Goal: Communication & Community: Answer question/provide support

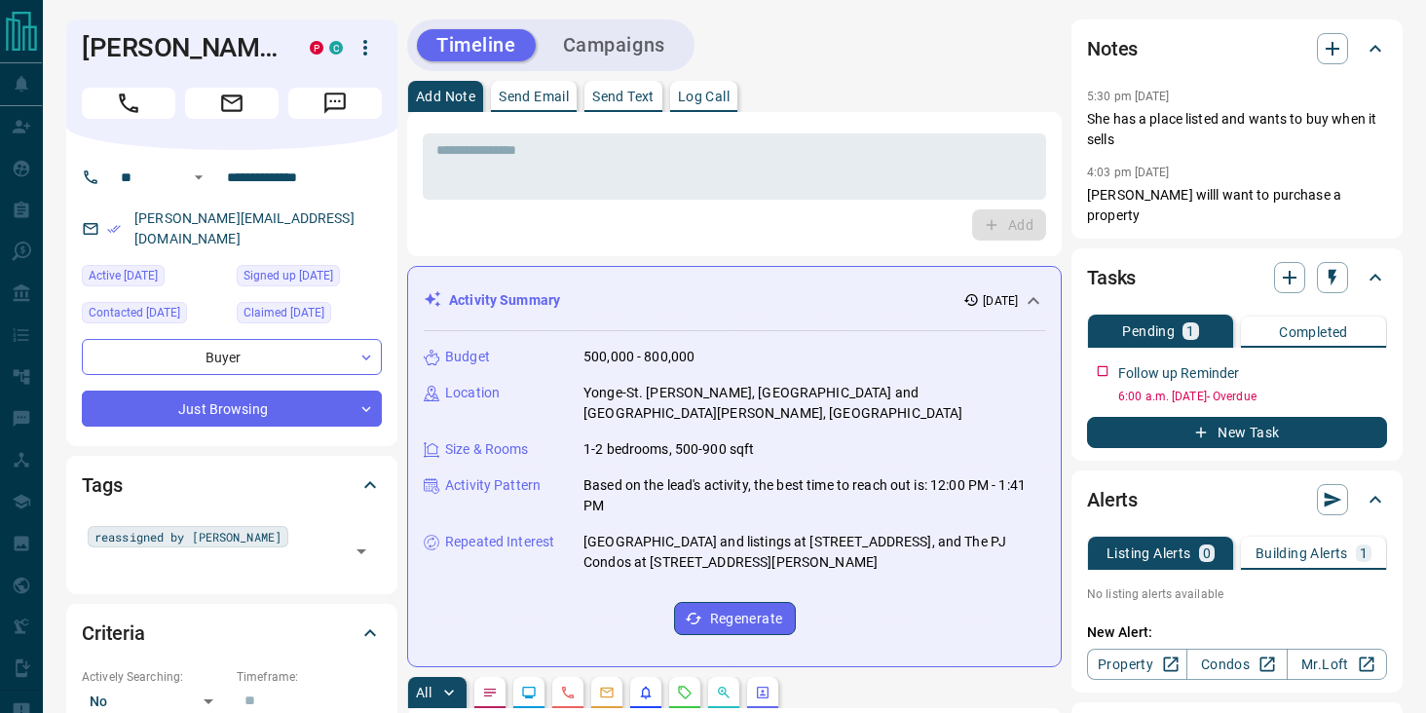
click at [629, 98] on p "Send Text" at bounding box center [623, 97] width 62 height 14
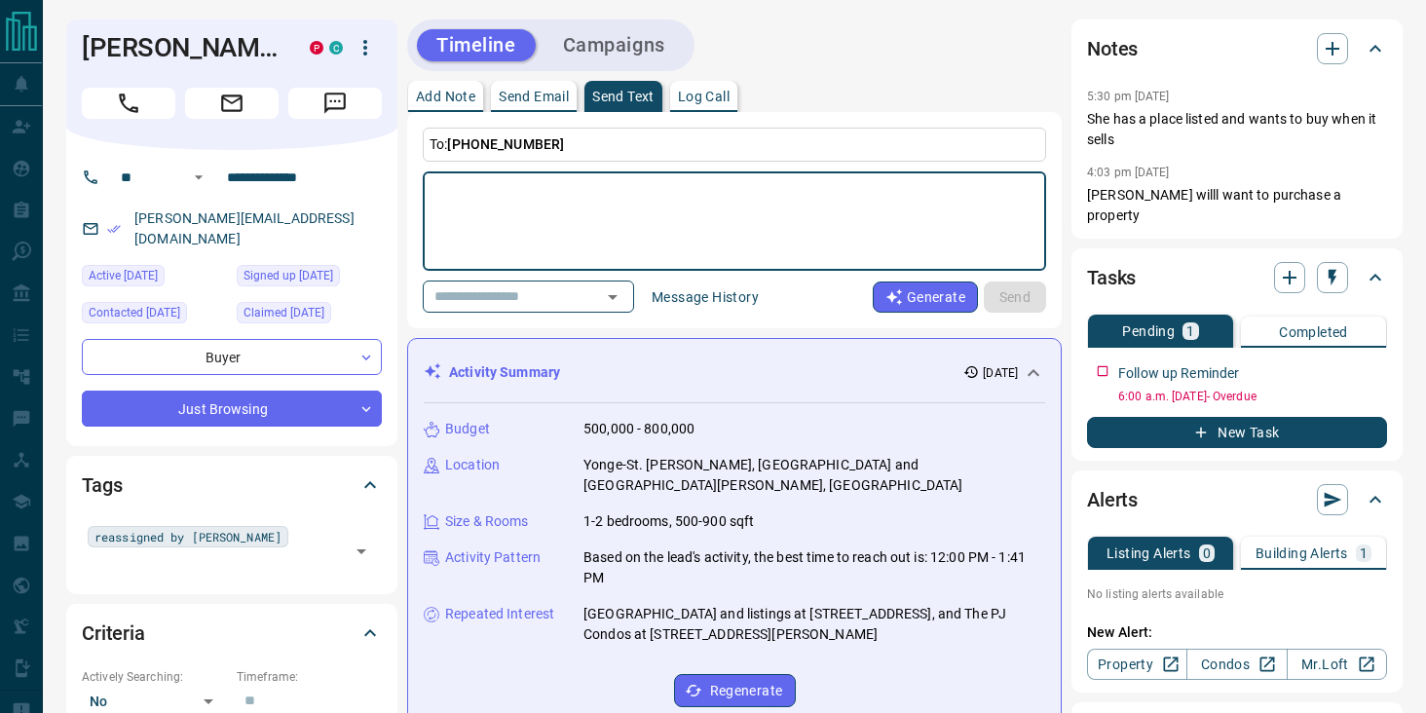
click at [647, 190] on textarea at bounding box center [734, 221] width 596 height 83
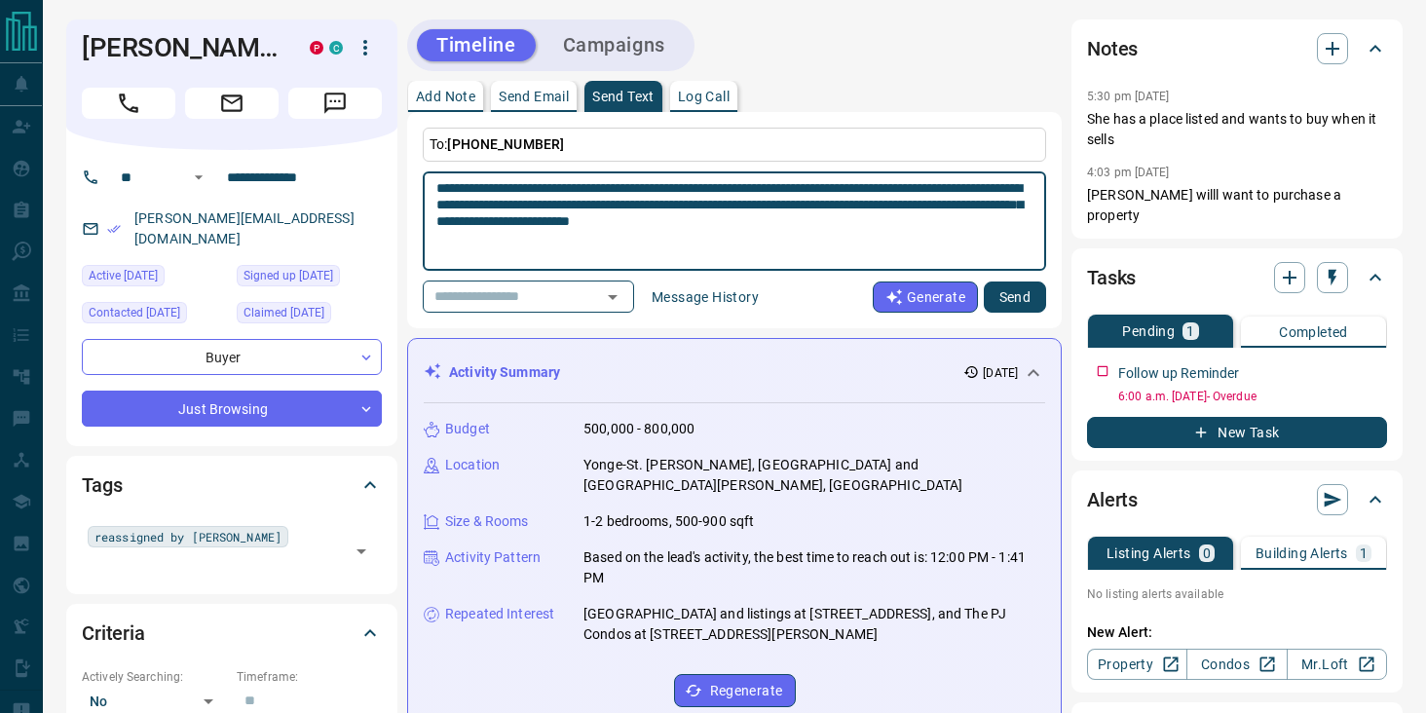
type textarea "**********"
click at [1001, 299] on button "Send" at bounding box center [1015, 296] width 62 height 31
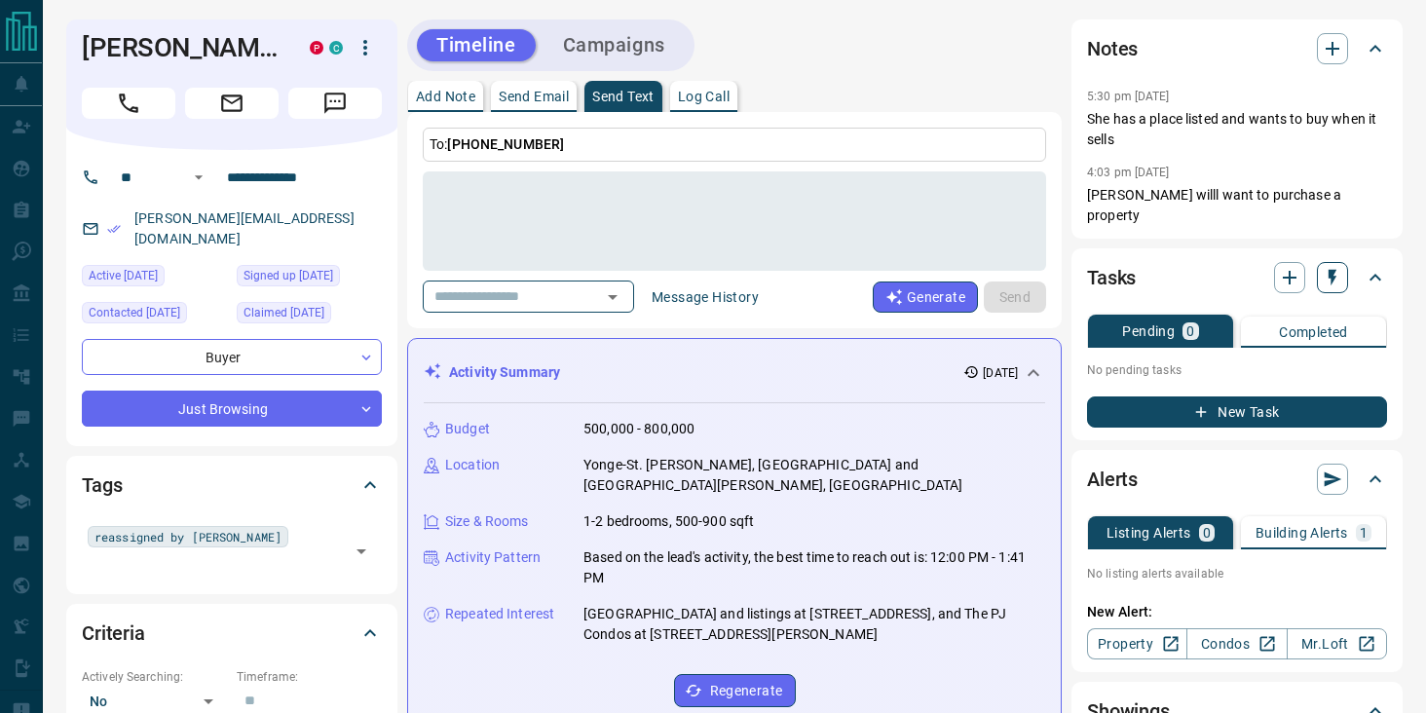
click at [1329, 268] on icon "button" at bounding box center [1332, 277] width 19 height 19
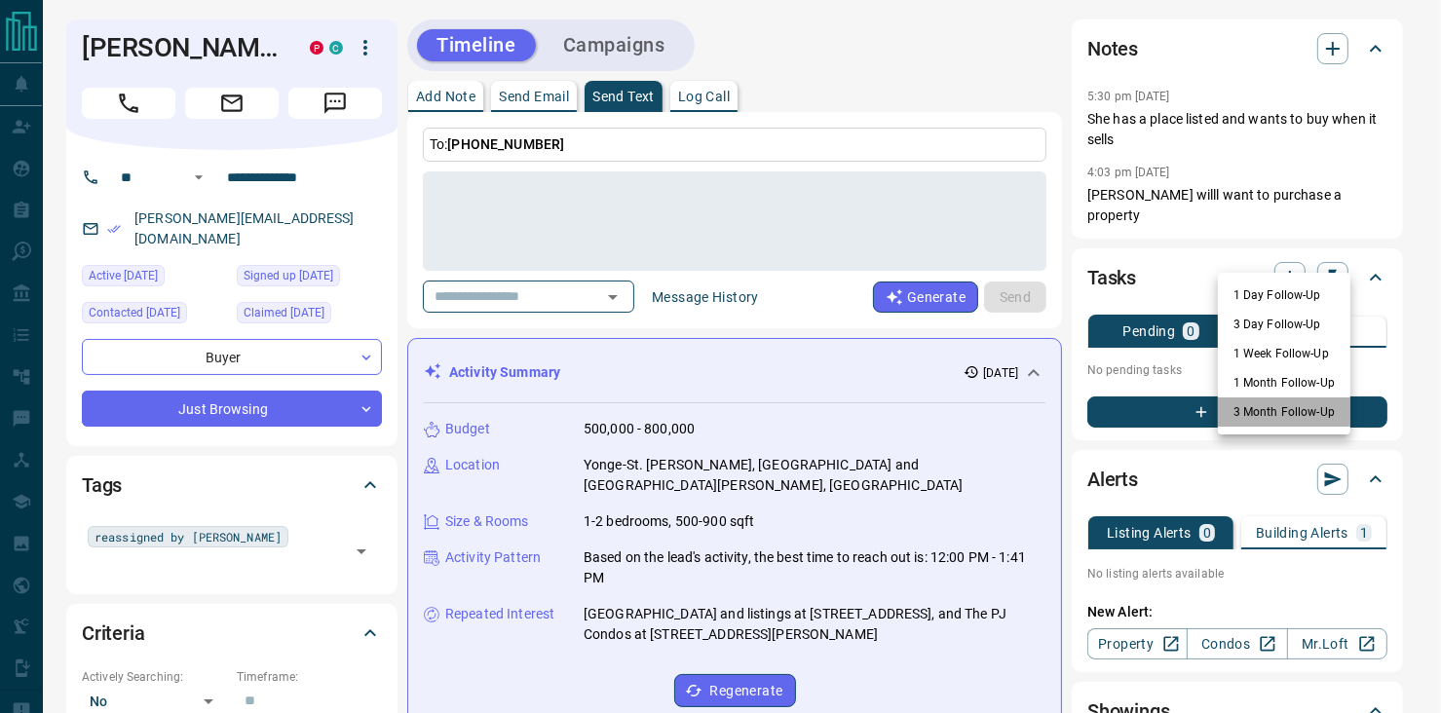
click at [1285, 408] on li "3 Month Follow-Up" at bounding box center [1283, 411] width 132 height 29
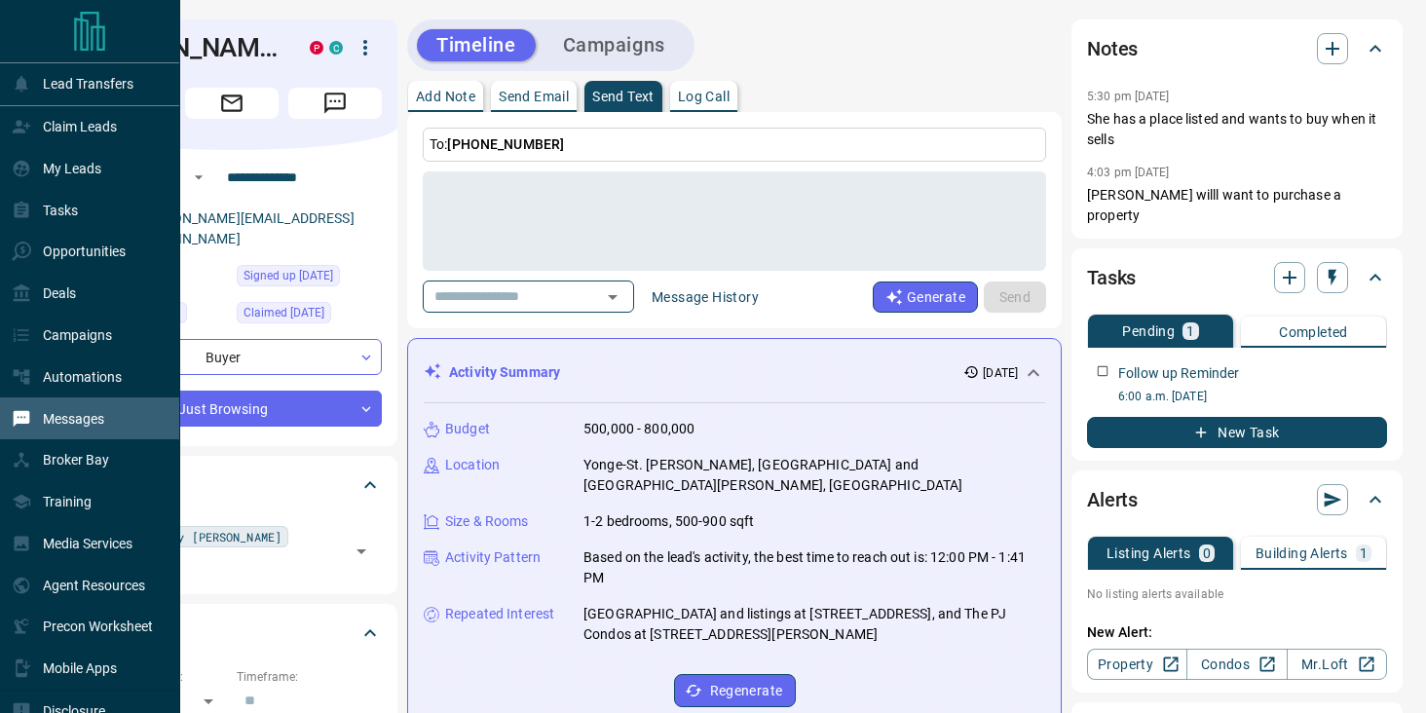
click at [57, 419] on p "Messages" at bounding box center [73, 419] width 61 height 16
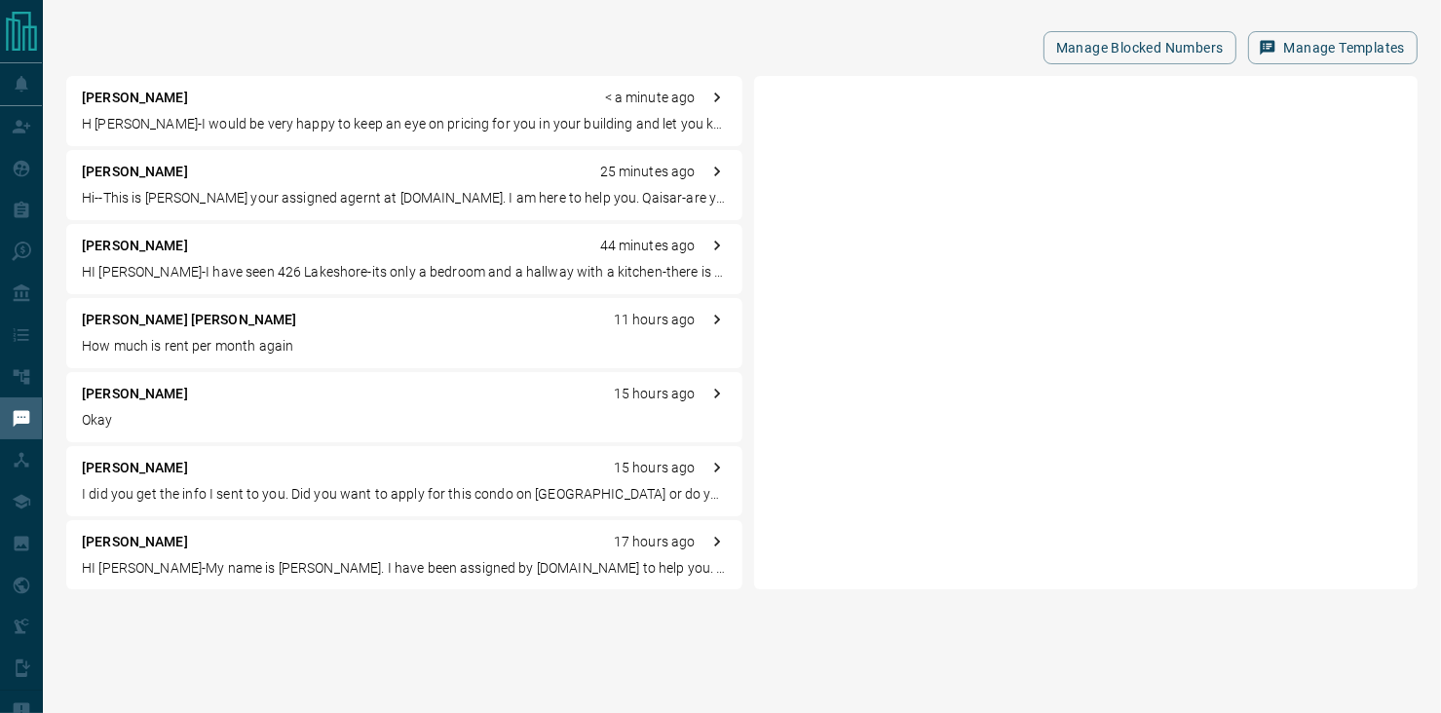
click at [127, 339] on p "How much is rent per month again" at bounding box center [404, 346] width 645 height 20
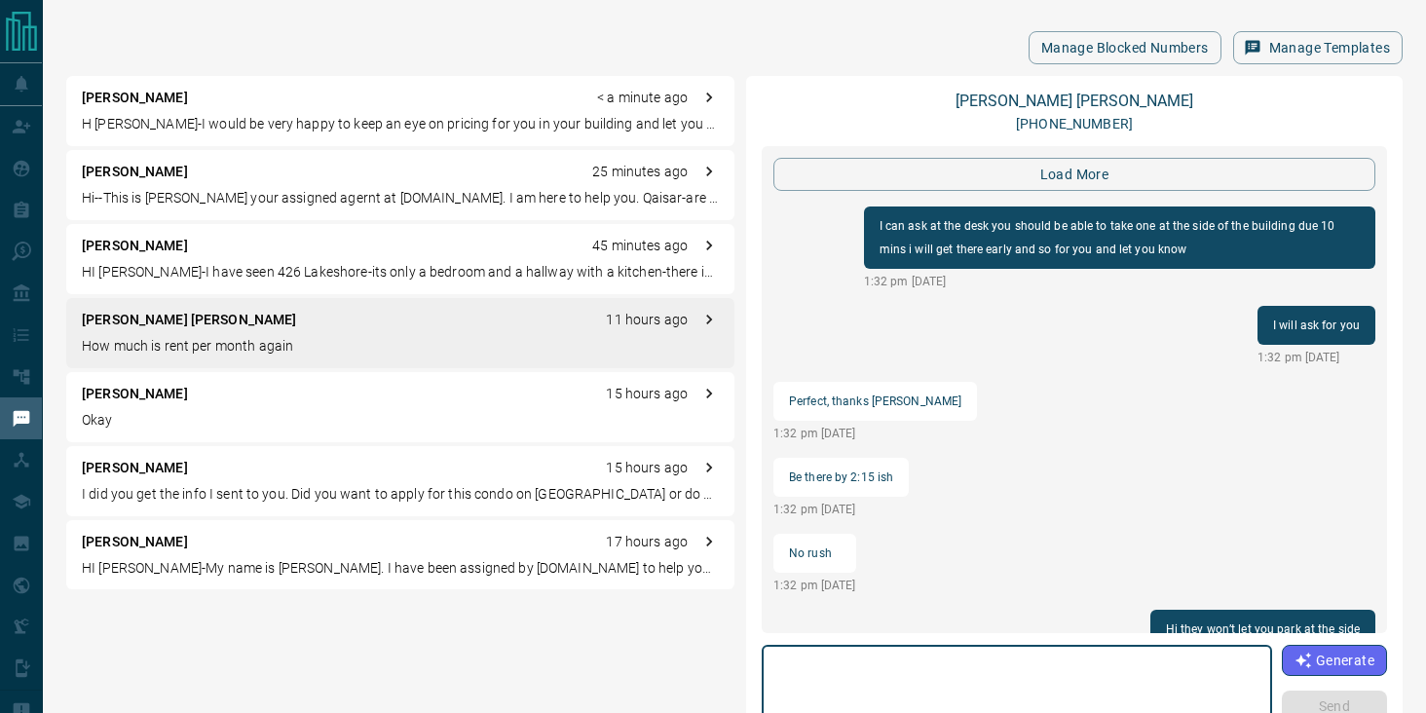
scroll to position [1918, 0]
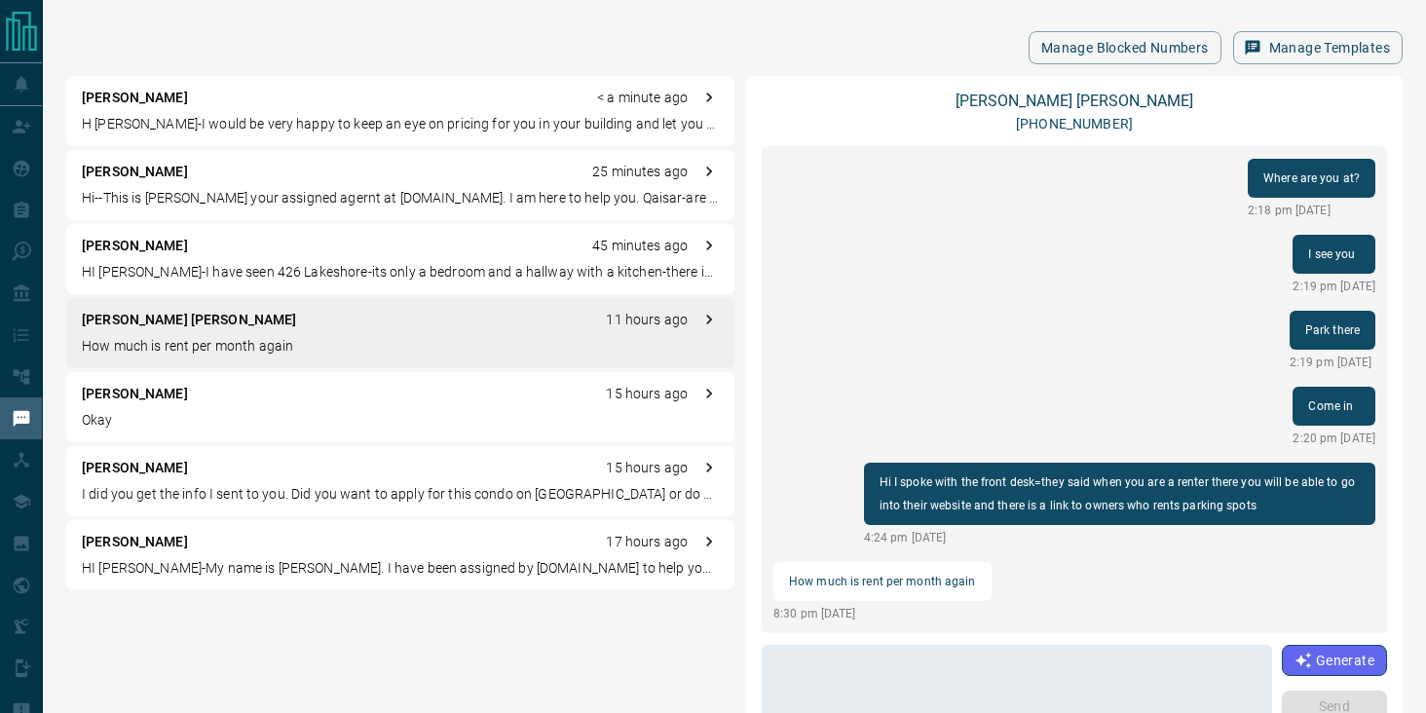
click at [153, 324] on p "[PERSON_NAME] [PERSON_NAME]" at bounding box center [189, 320] width 215 height 20
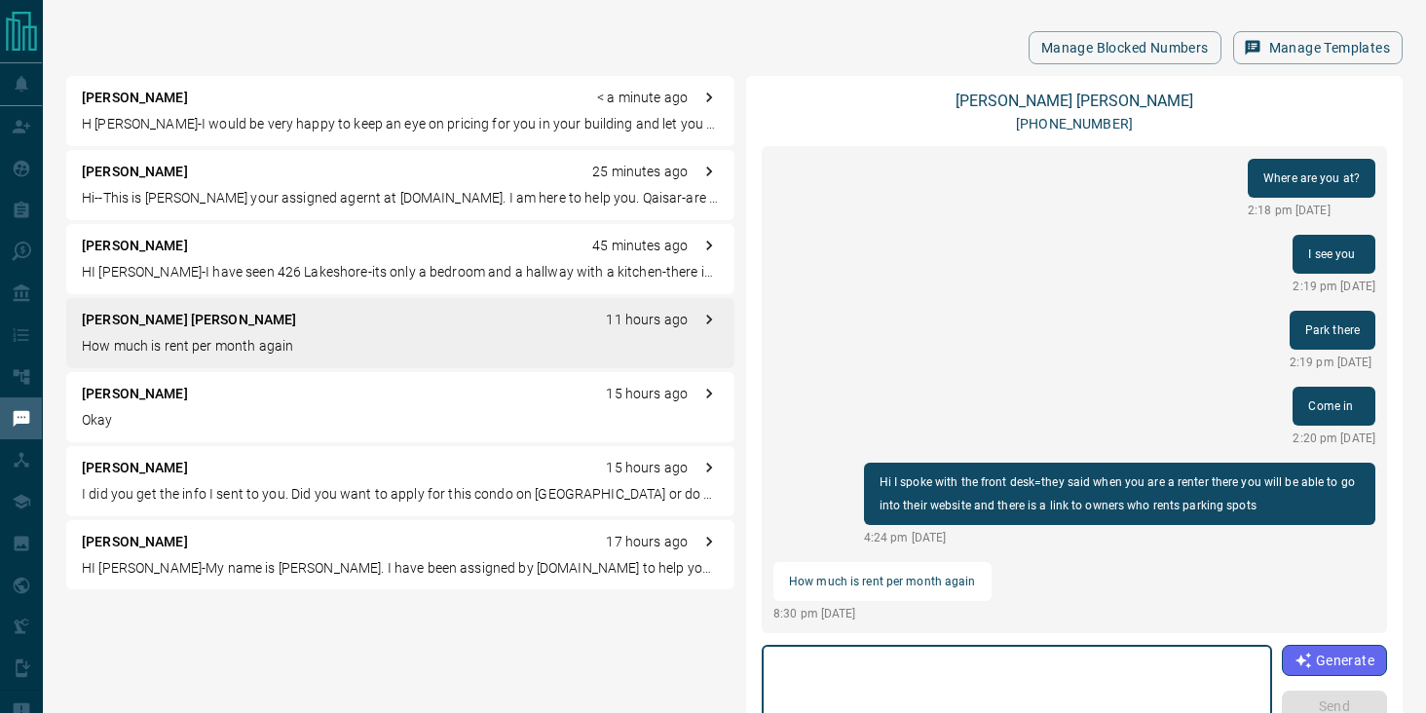
click at [923, 669] on textarea at bounding box center [1016, 695] width 483 height 83
type textarea "****"
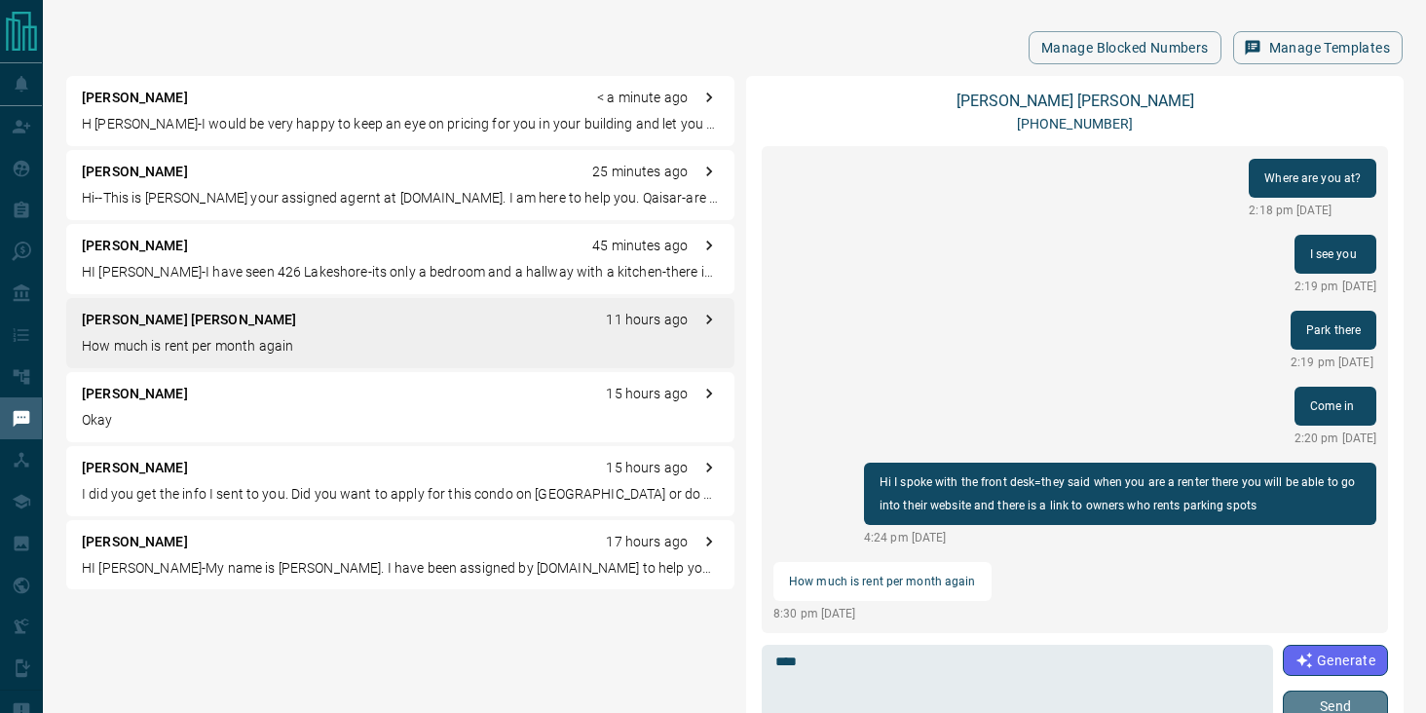
click at [1311, 700] on button "Send" at bounding box center [1335, 706] width 105 height 31
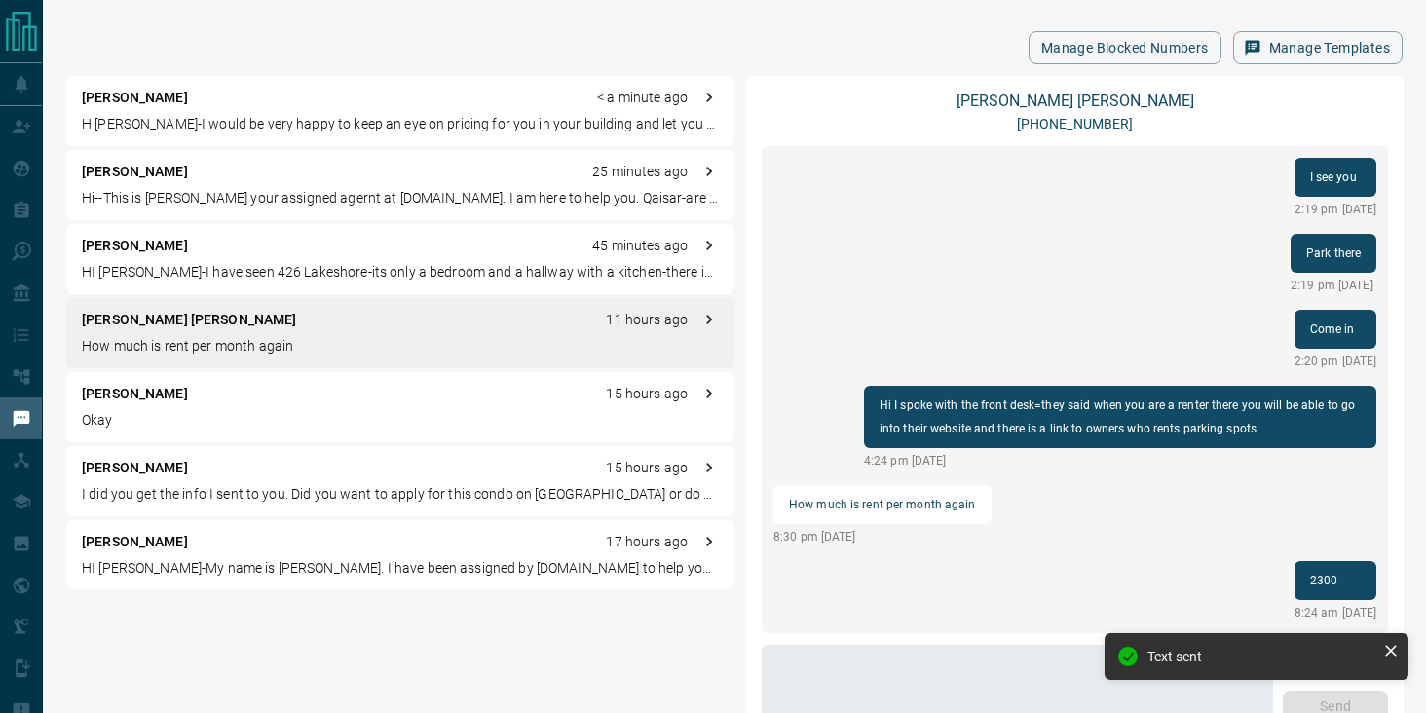
scroll to position [1894, 0]
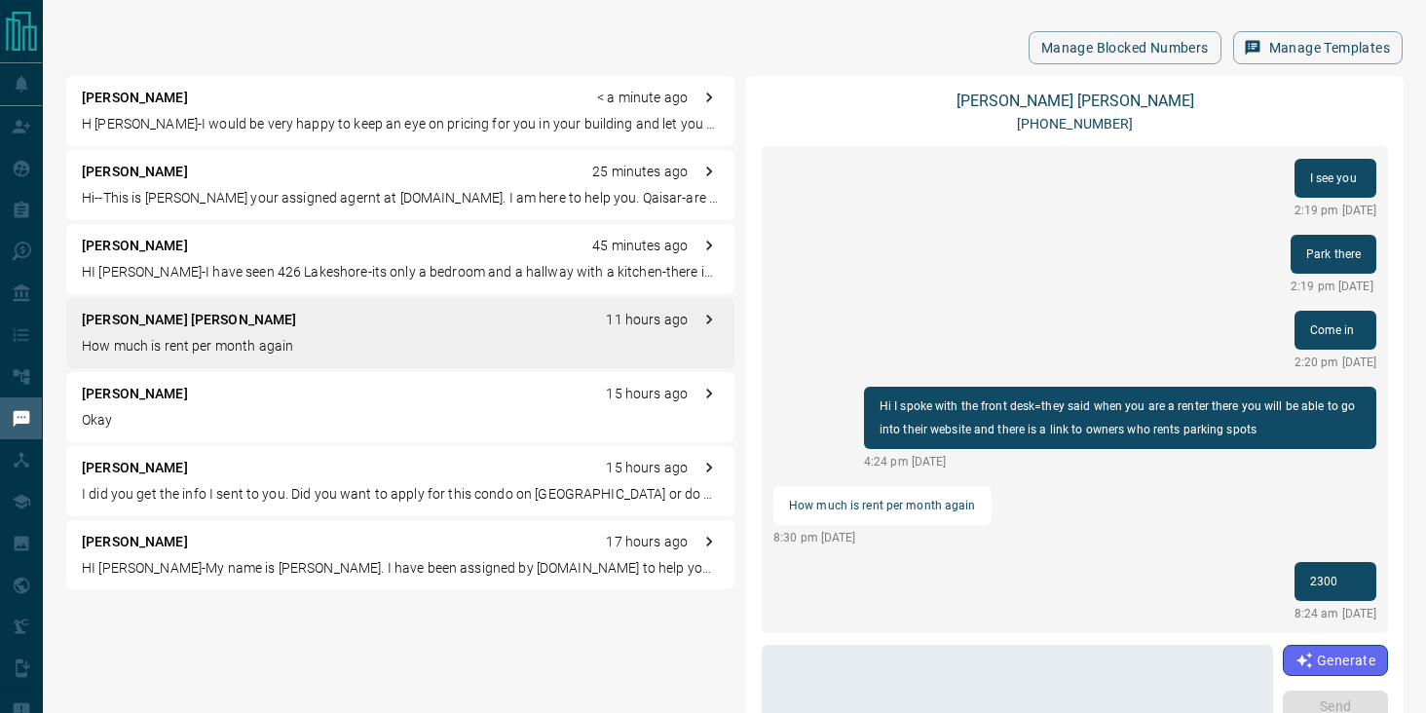
click at [144, 324] on p "[PERSON_NAME] [PERSON_NAME]" at bounding box center [189, 320] width 215 height 20
click at [1060, 104] on link "[PERSON_NAME] [PERSON_NAME]" at bounding box center [1075, 101] width 238 height 19
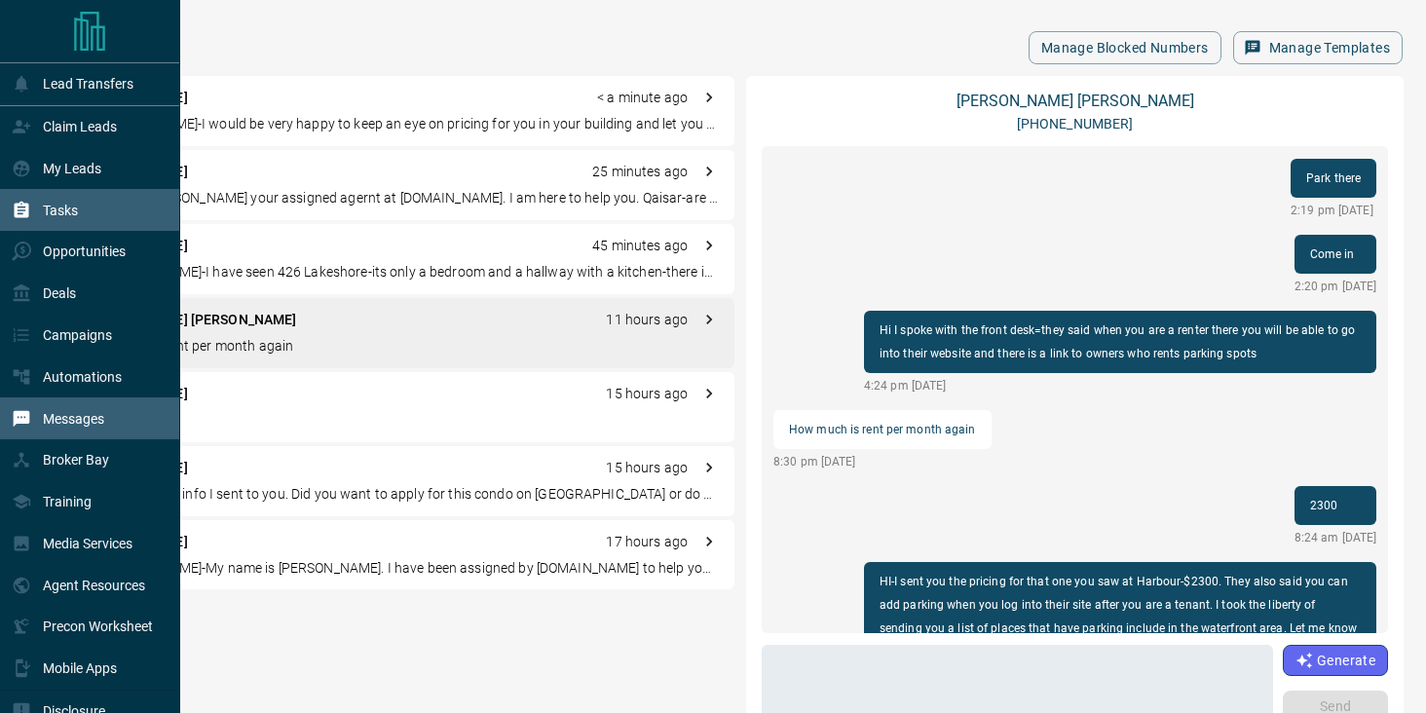
scroll to position [1988, 0]
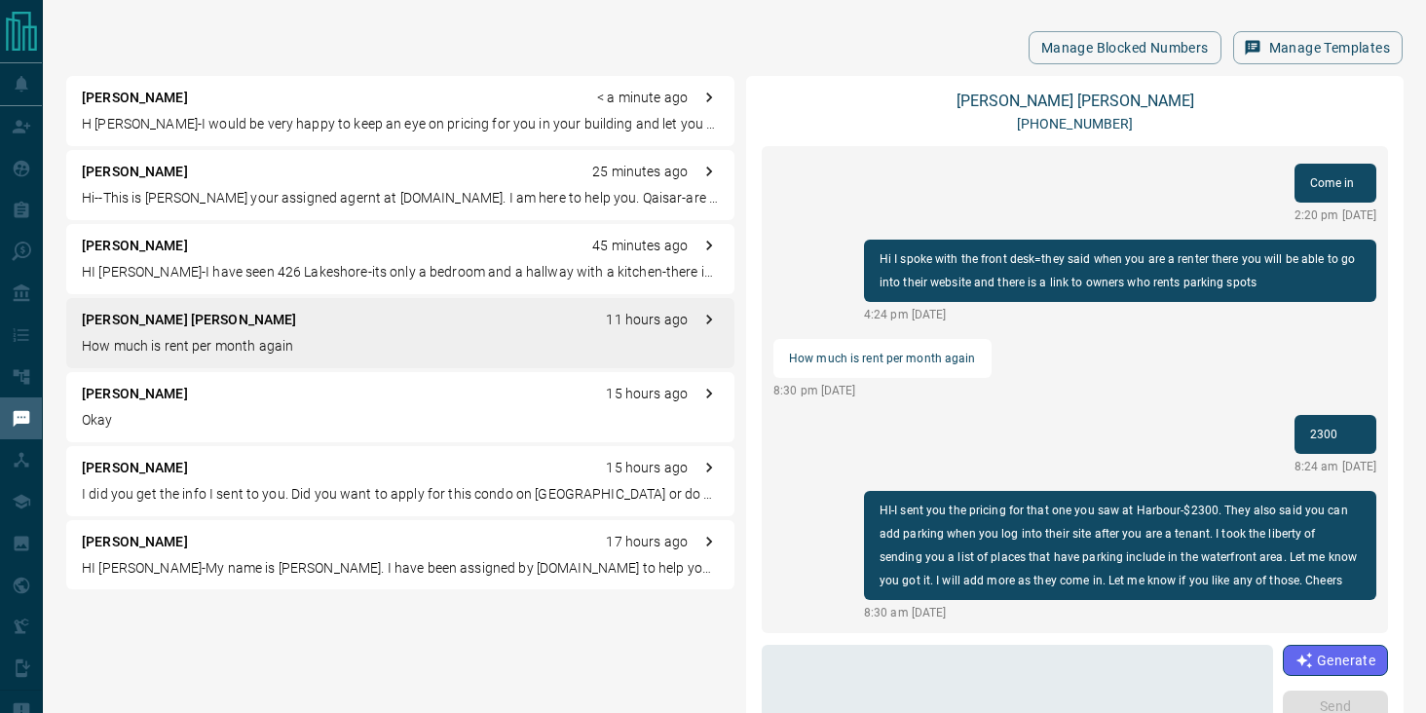
click at [332, 116] on p "H [PERSON_NAME]-I would be very happy to keep an eye on pricing for you in your…" at bounding box center [400, 124] width 637 height 20
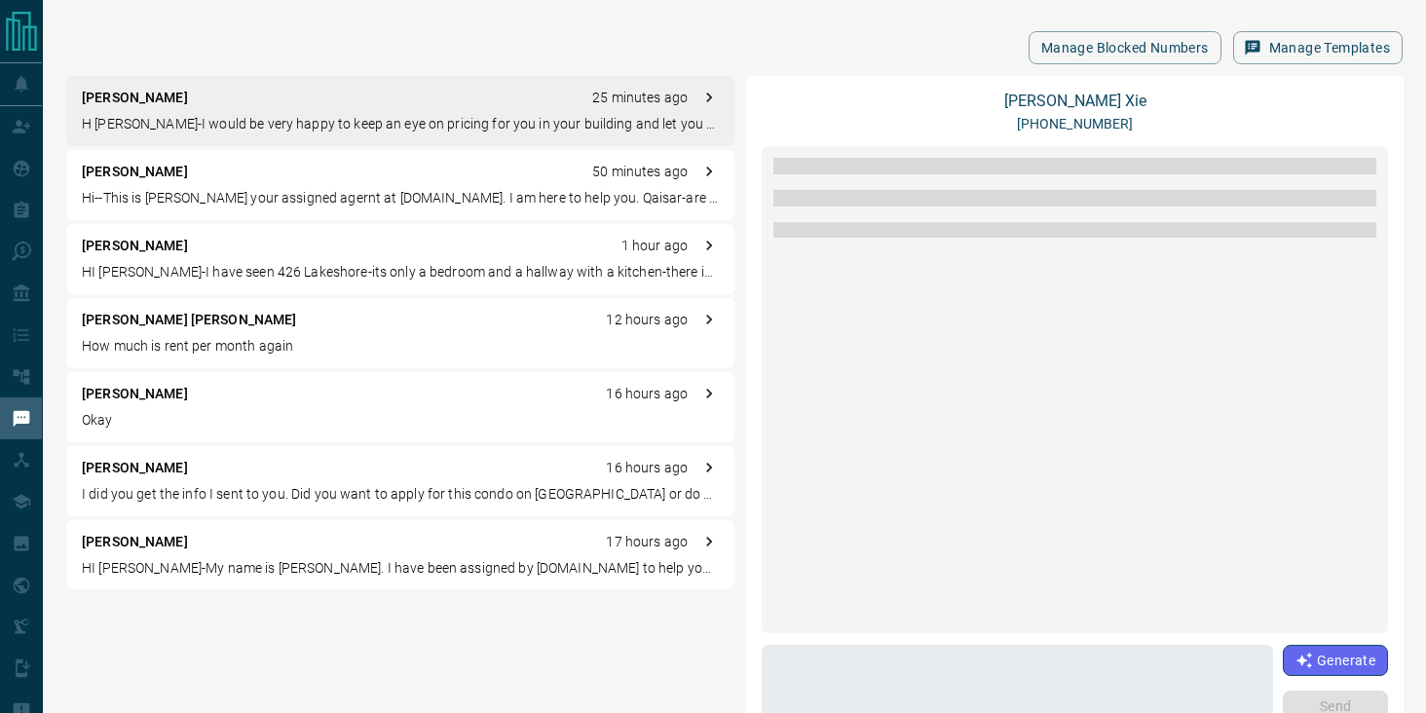
scroll to position [526, 0]
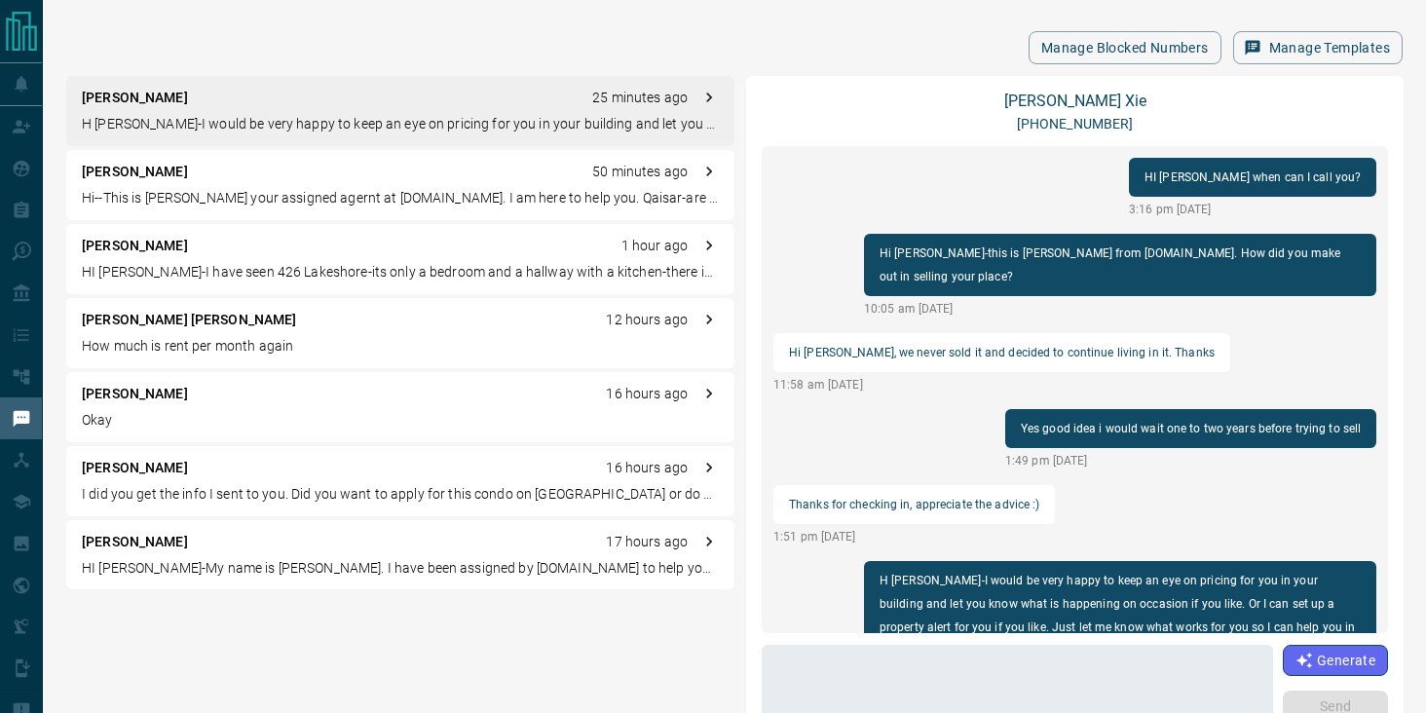
click at [530, 45] on div "Manage Blocked Numbers Manage Templates" at bounding box center [734, 47] width 1336 height 33
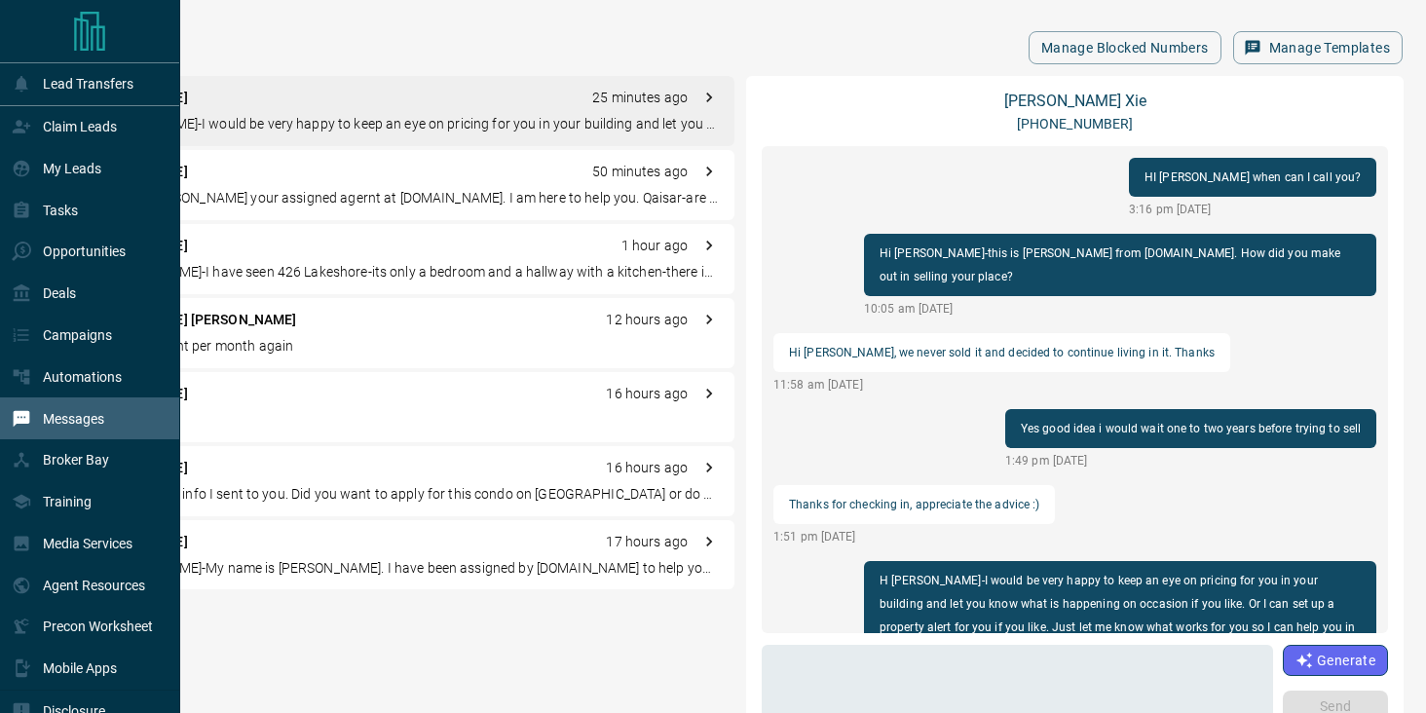
click at [55, 426] on p "Messages" at bounding box center [73, 419] width 61 height 16
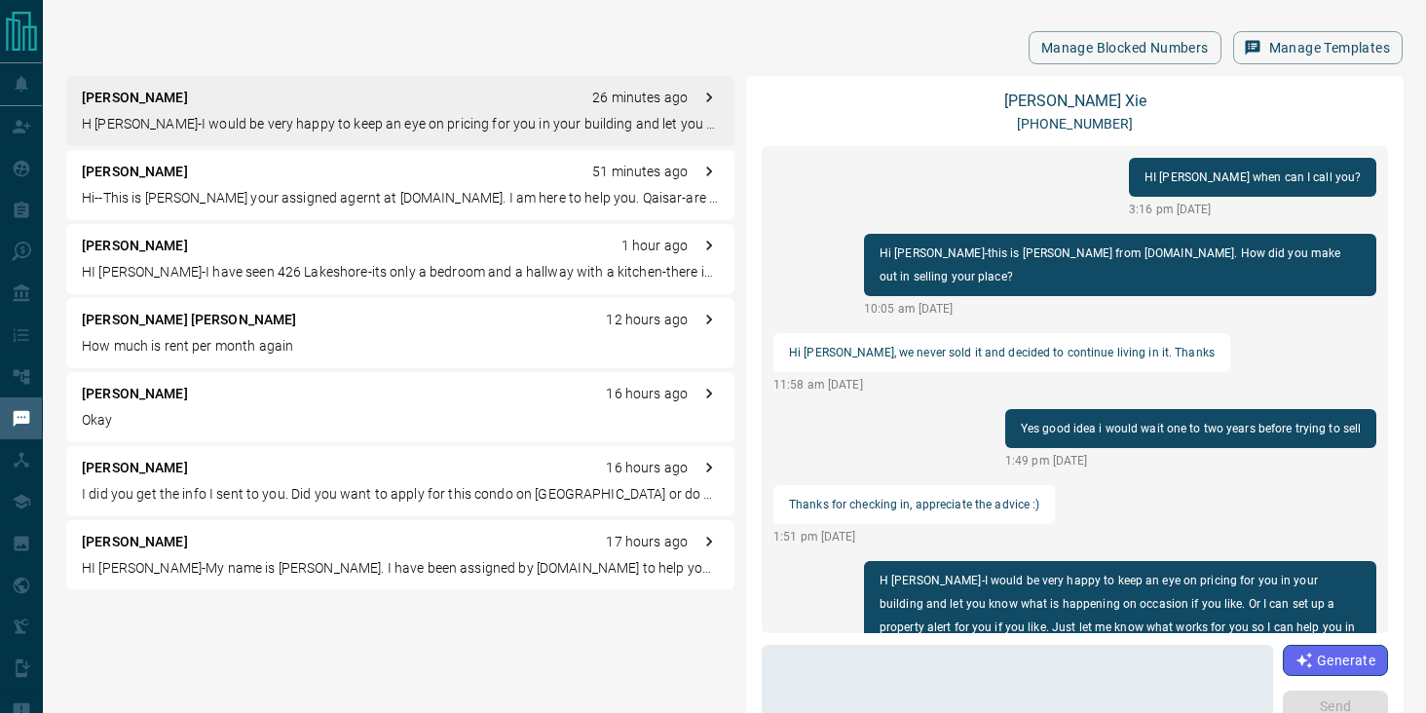
click at [510, 29] on div "Manage Blocked Numbers Manage Templates [PERSON_NAME] 26 minutes ago H [PERSON_…" at bounding box center [734, 439] width 1383 height 878
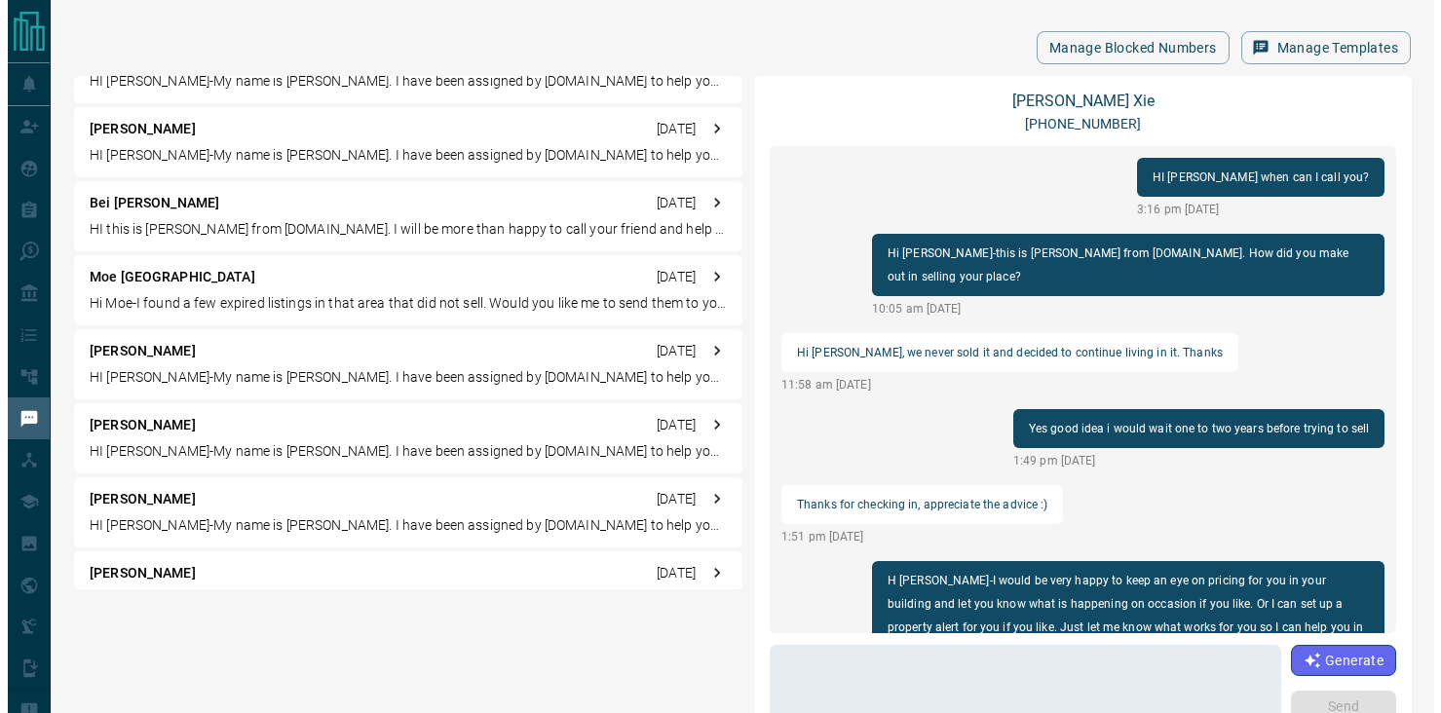
scroll to position [0, 0]
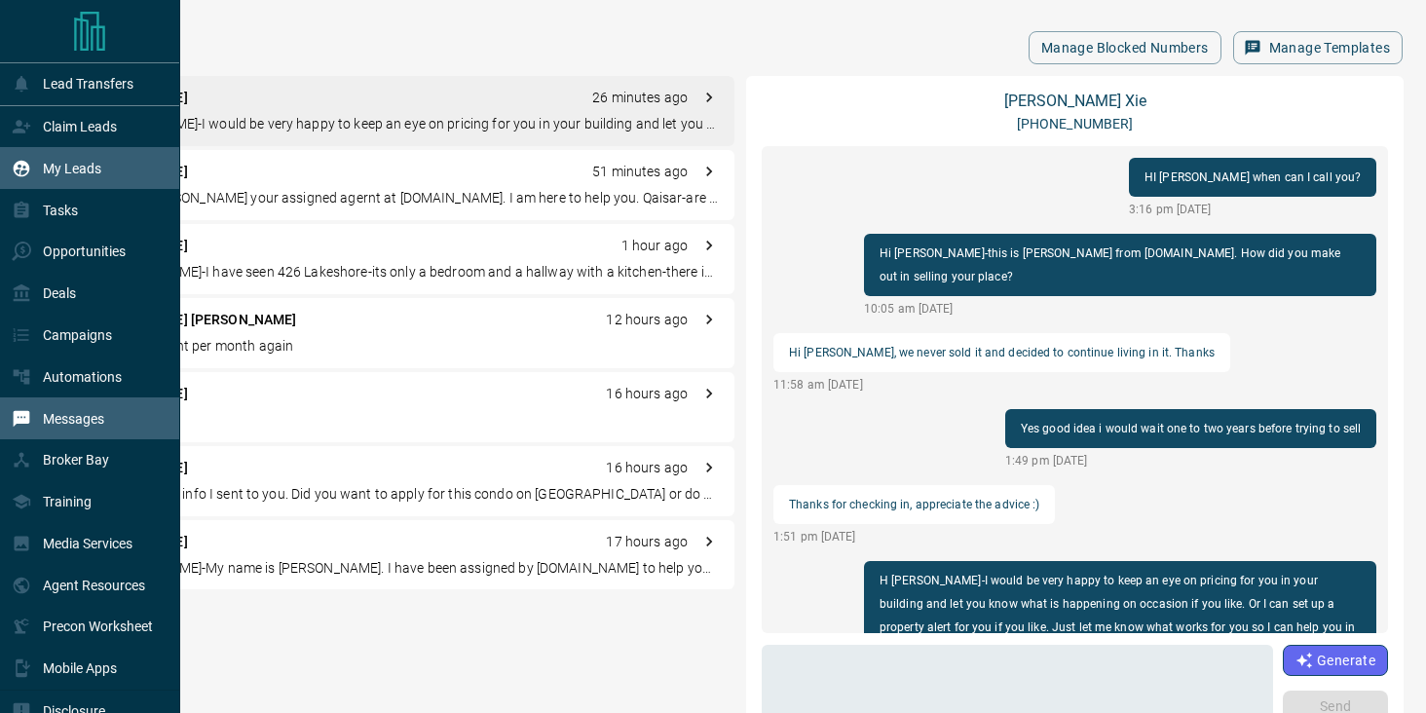
click at [66, 169] on p "My Leads" at bounding box center [72, 169] width 58 height 16
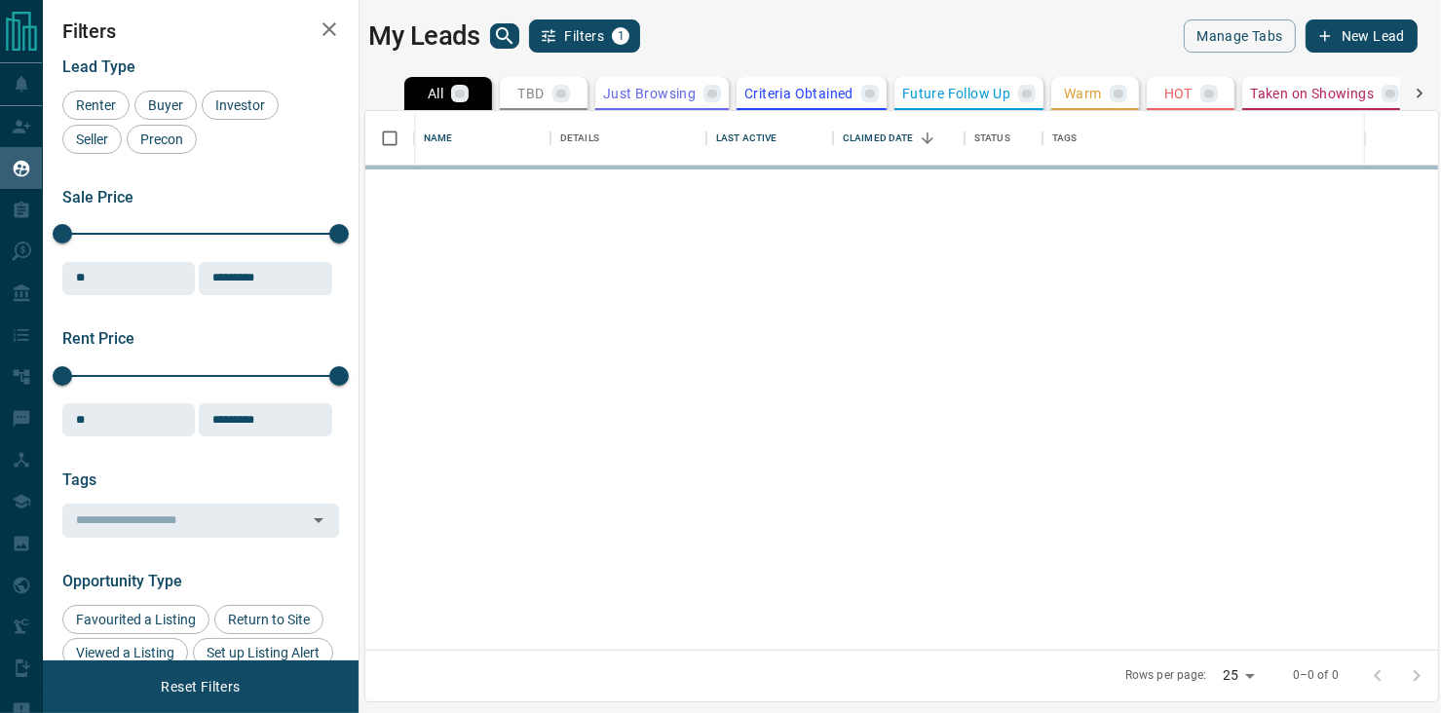
scroll to position [524, 1058]
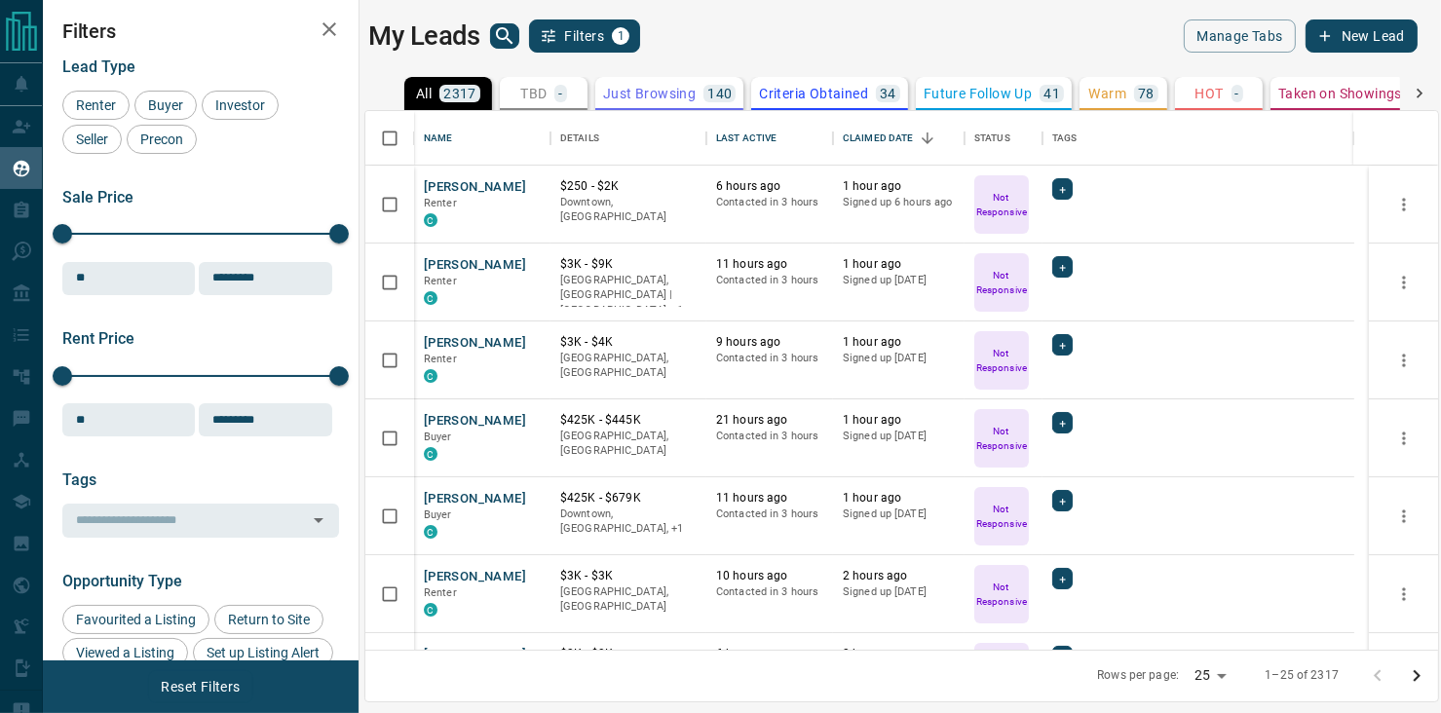
click at [514, 96] on button "TBD -" at bounding box center [544, 93] width 88 height 33
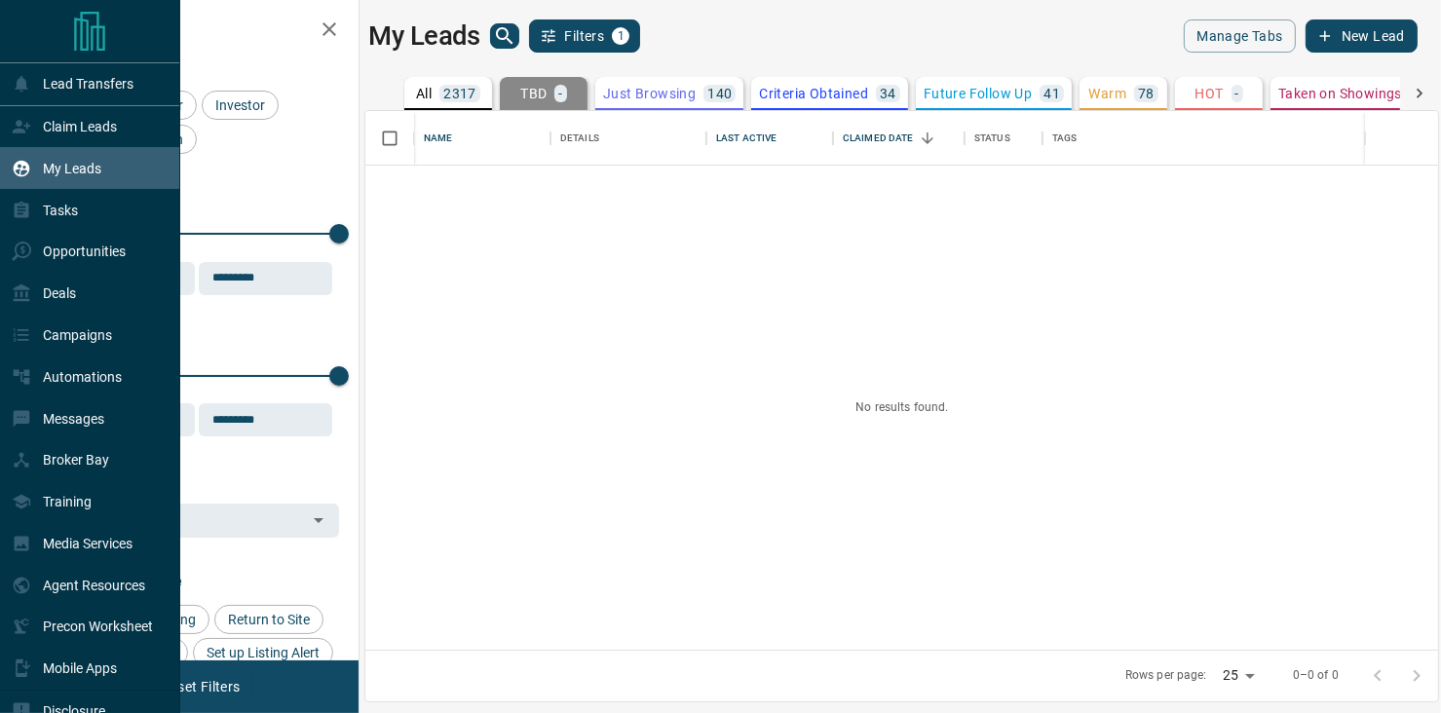
click at [49, 180] on div "My Leads" at bounding box center [57, 168] width 90 height 32
click at [73, 174] on p "My Leads" at bounding box center [72, 169] width 58 height 16
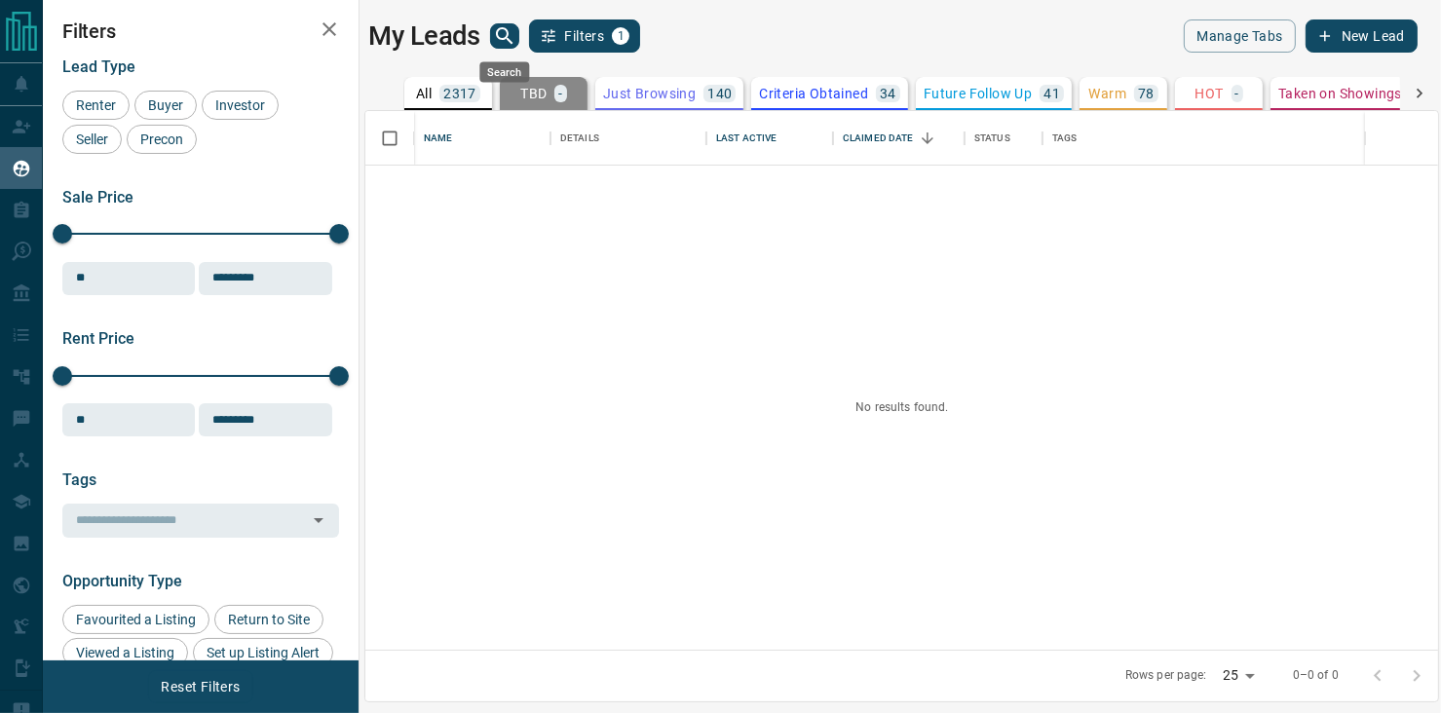
click at [501, 42] on icon "search button" at bounding box center [504, 35] width 23 height 23
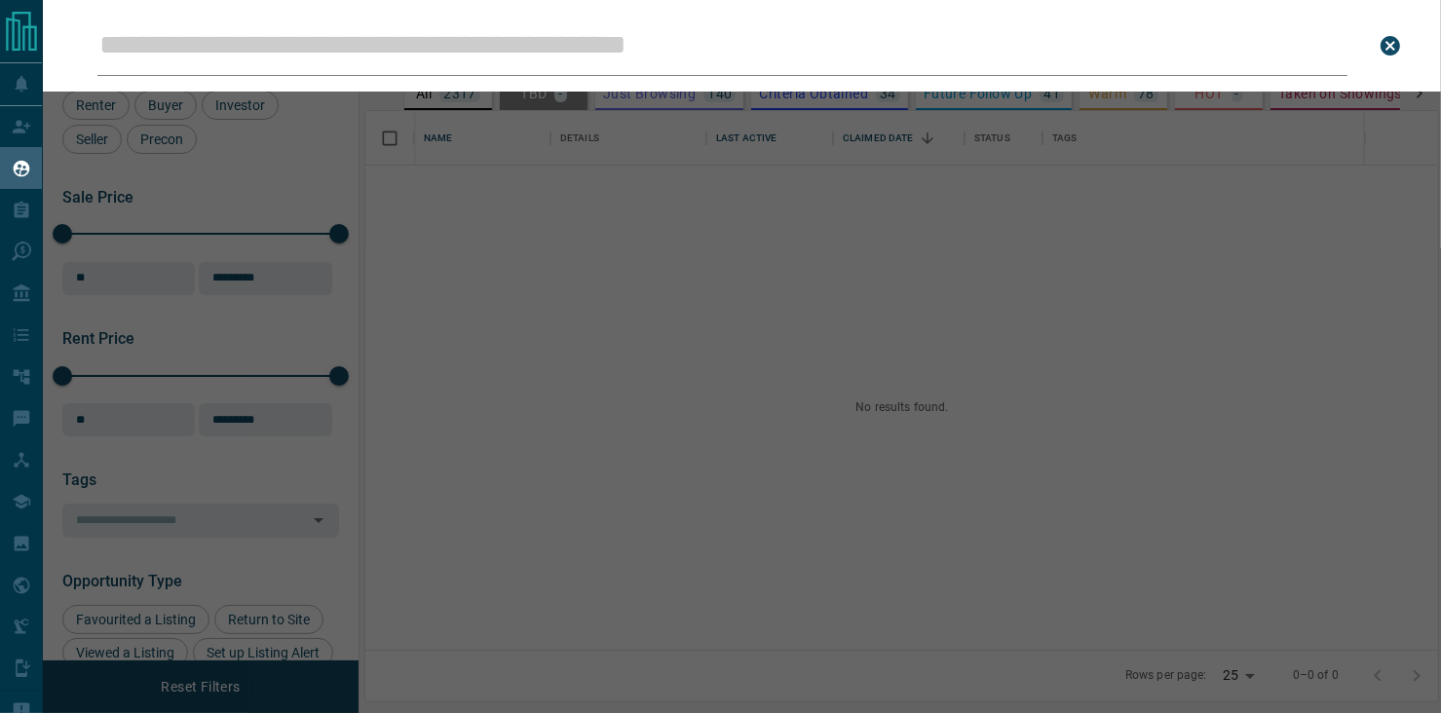
click at [500, 42] on input "Leads Search Bar" at bounding box center [722, 46] width 1250 height 60
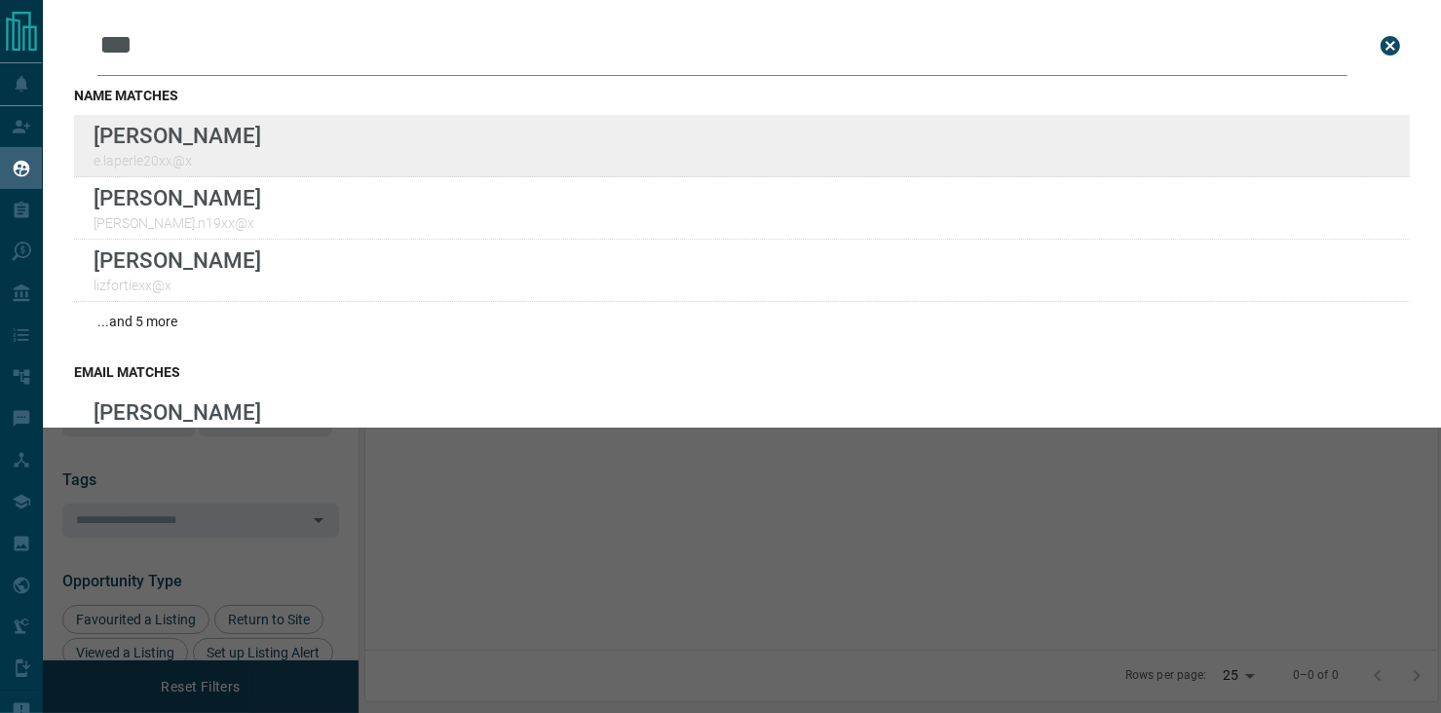
type input "***"
